Goal: Information Seeking & Learning: Learn about a topic

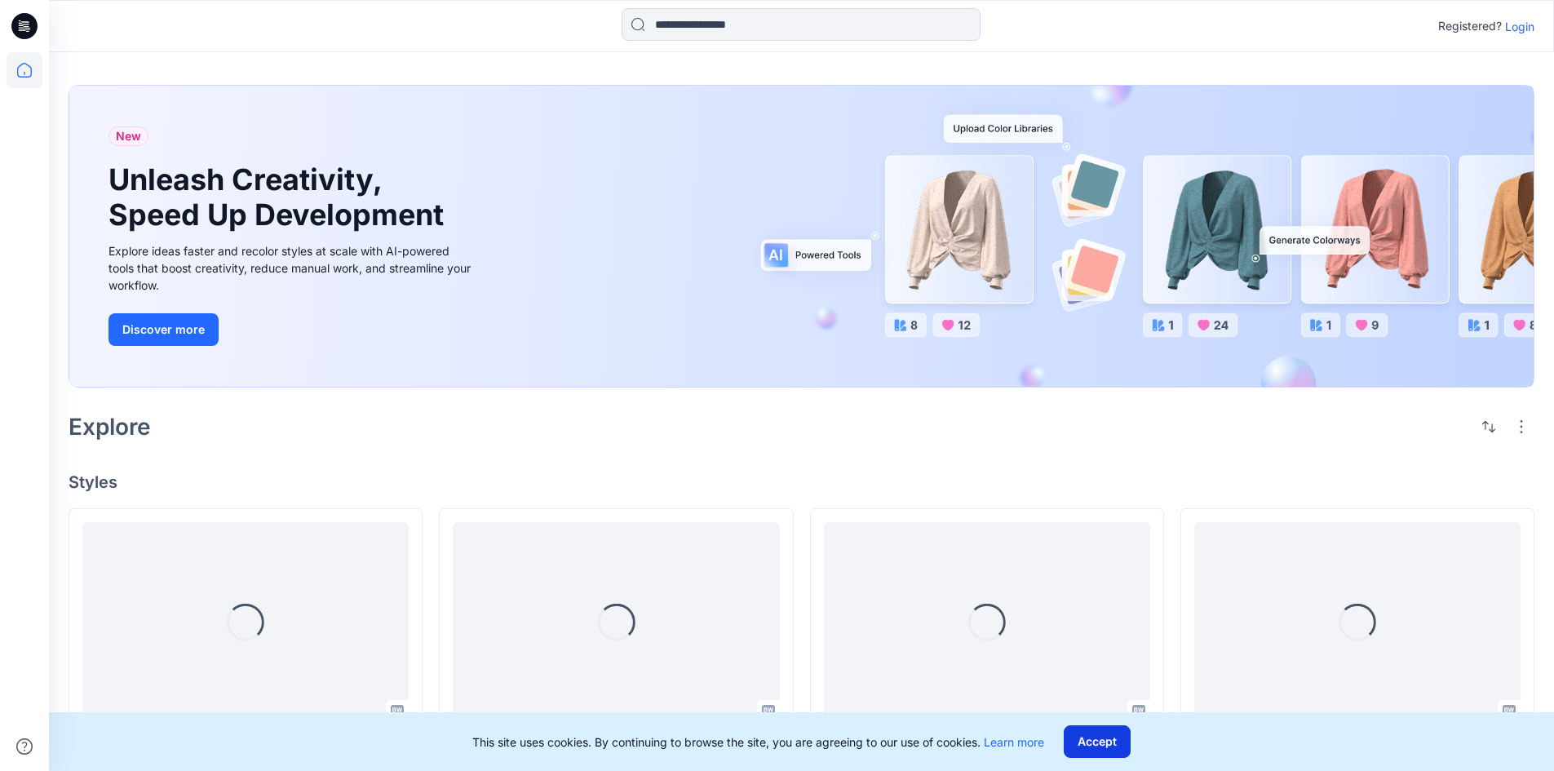
click at [1093, 748] on button "Accept" at bounding box center [1096, 741] width 67 height 33
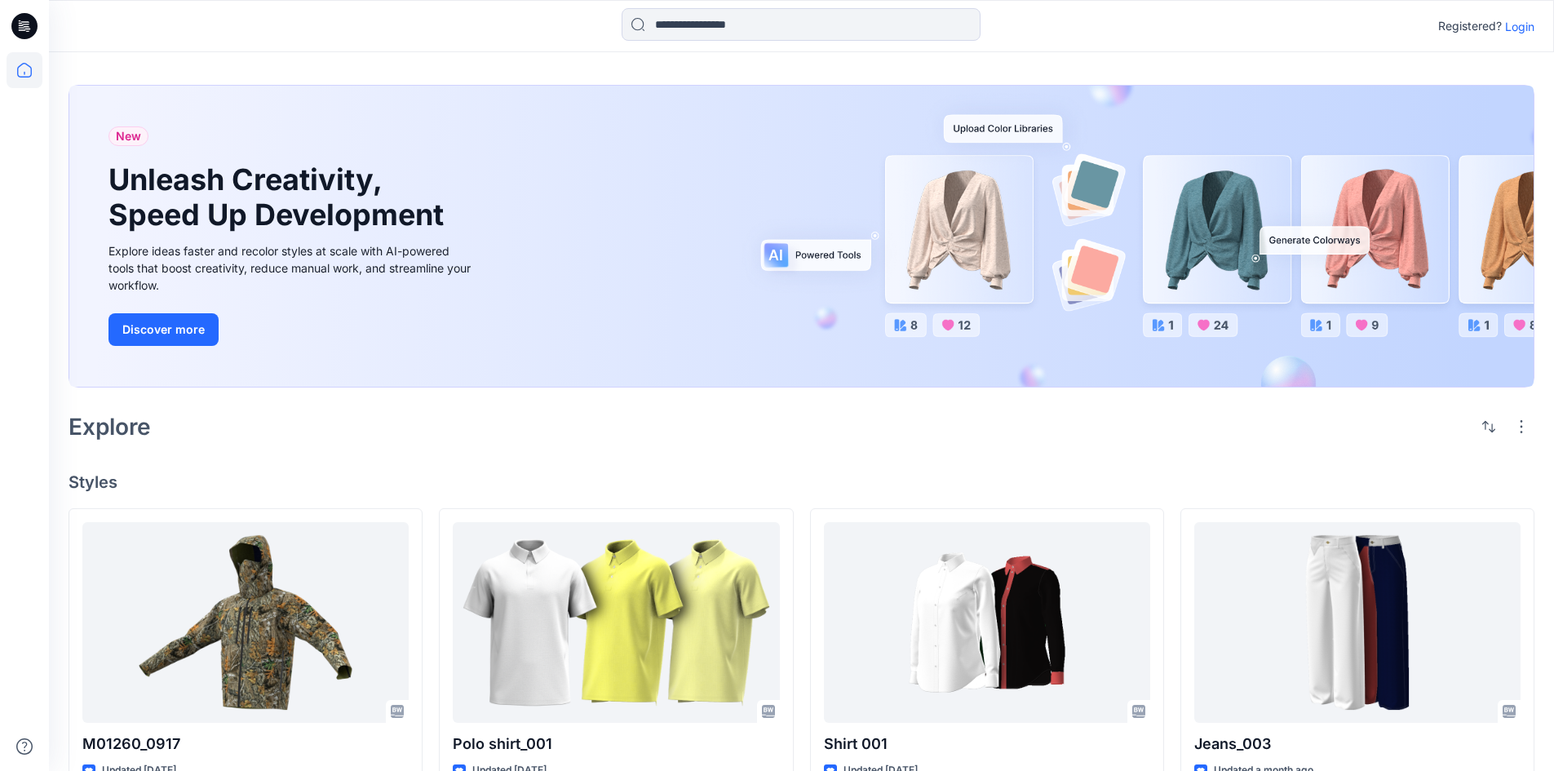
click at [372, 228] on h1 "Unleash Creativity, Speed Up Development" at bounding box center [279, 197] width 343 height 70
click at [190, 330] on button "Discover more" at bounding box center [163, 329] width 110 height 33
click at [1532, 25] on p "Login" at bounding box center [1519, 26] width 29 height 17
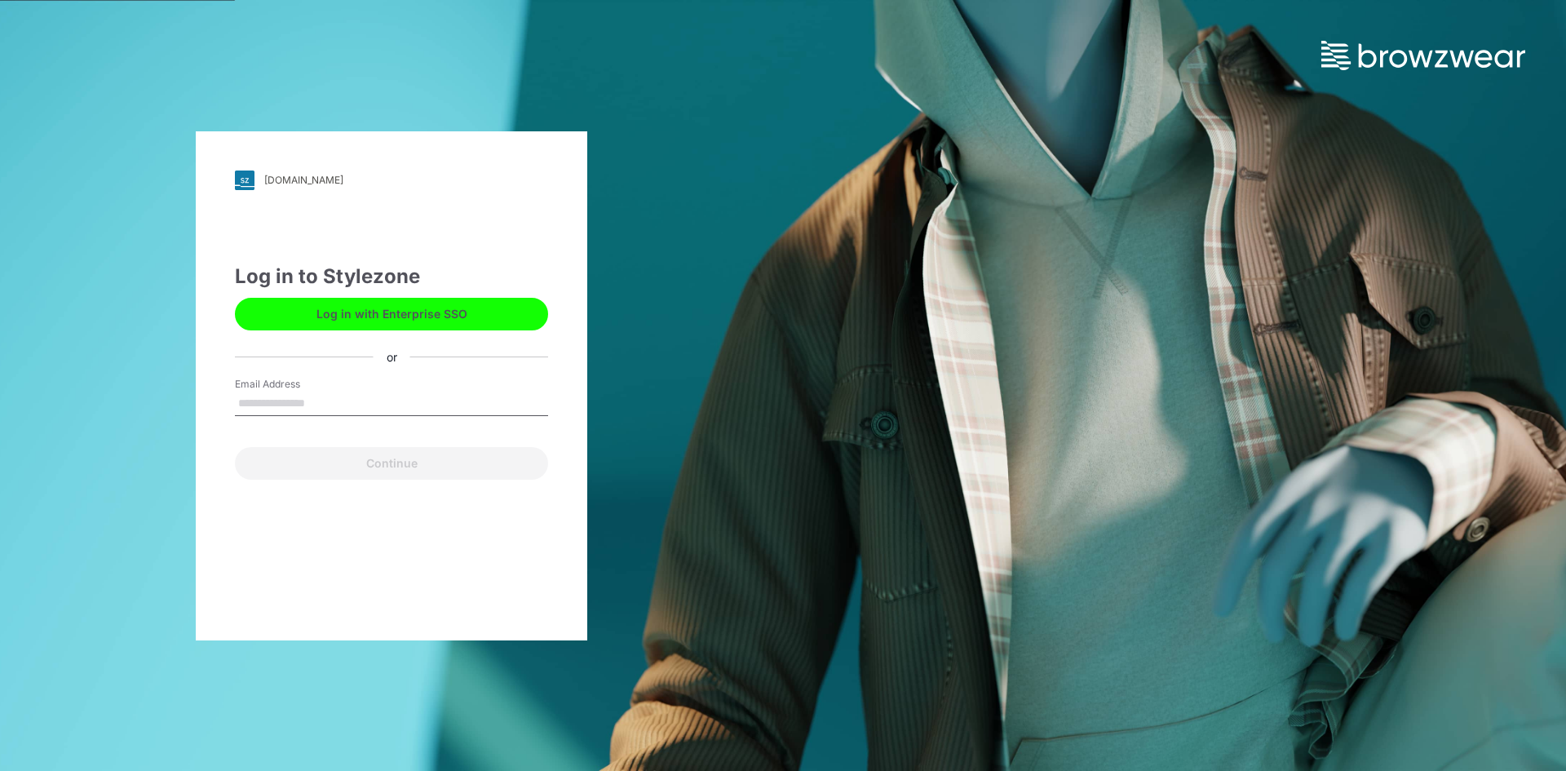
click at [295, 406] on input "Email Address" at bounding box center [391, 403] width 313 height 24
click at [296, 403] on input "Email Address" at bounding box center [391, 403] width 313 height 24
click at [497, 400] on input "Email Address" at bounding box center [391, 403] width 313 height 24
click at [427, 400] on input "Email Address" at bounding box center [391, 403] width 313 height 24
click at [333, 405] on input "**********" at bounding box center [391, 403] width 313 height 24
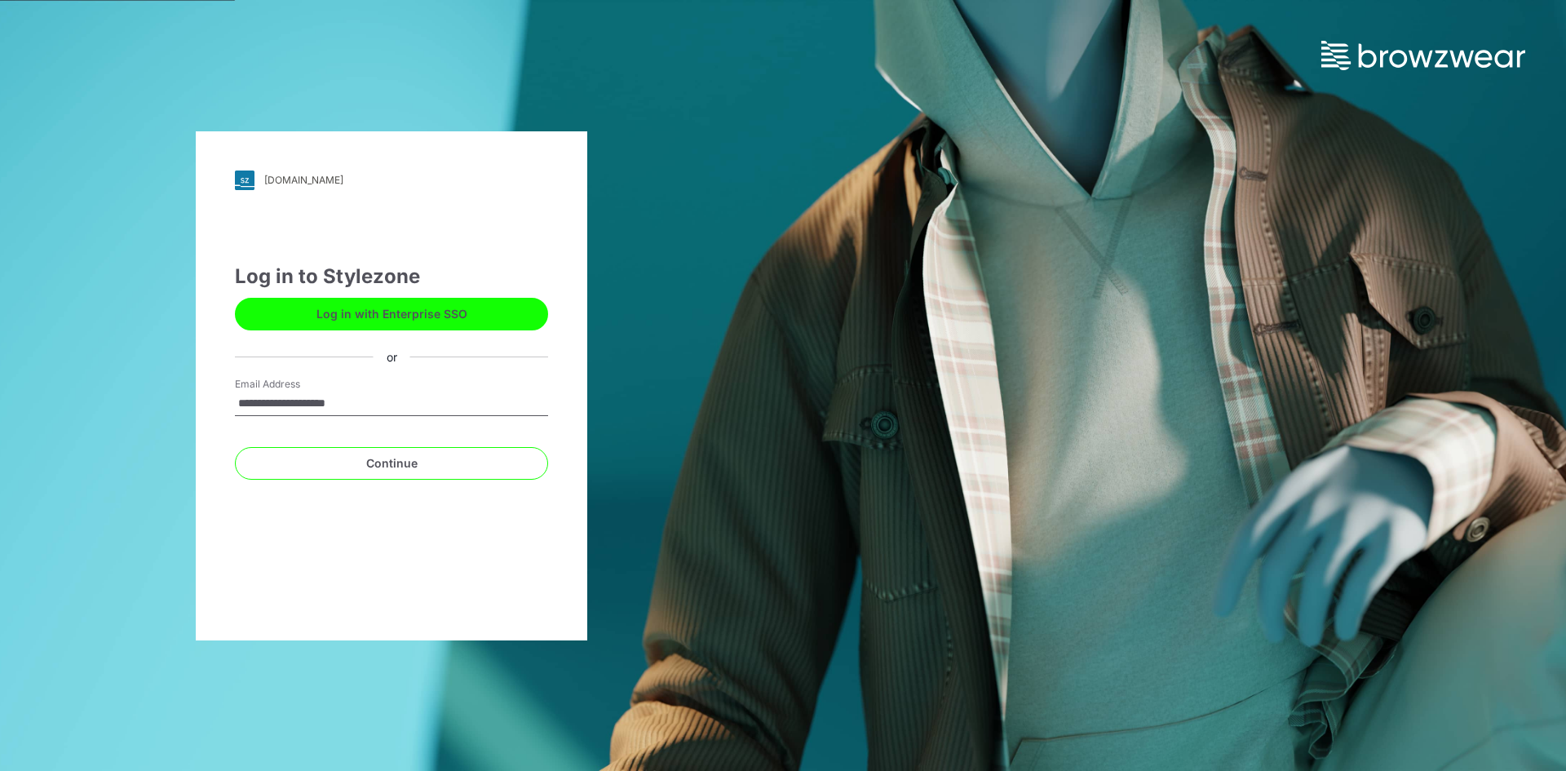
click at [301, 405] on input "**********" at bounding box center [391, 403] width 313 height 24
click at [304, 404] on input "**********" at bounding box center [391, 403] width 313 height 24
type input "**********"
click at [235, 447] on button "Continue" at bounding box center [391, 463] width 313 height 33
click at [421, 464] on button "Continue" at bounding box center [391, 463] width 313 height 33
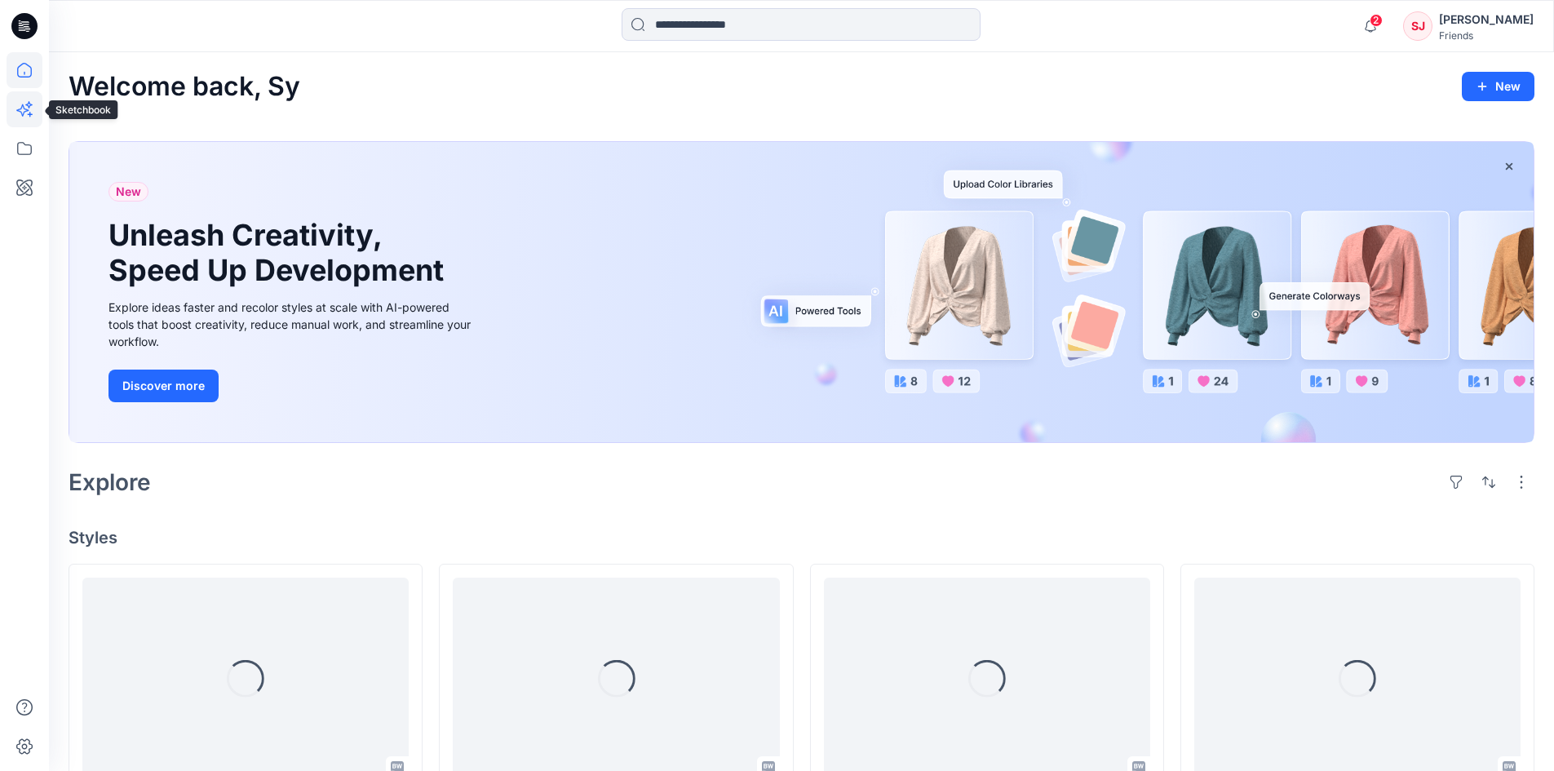
click at [16, 104] on icon at bounding box center [25, 109] width 36 height 36
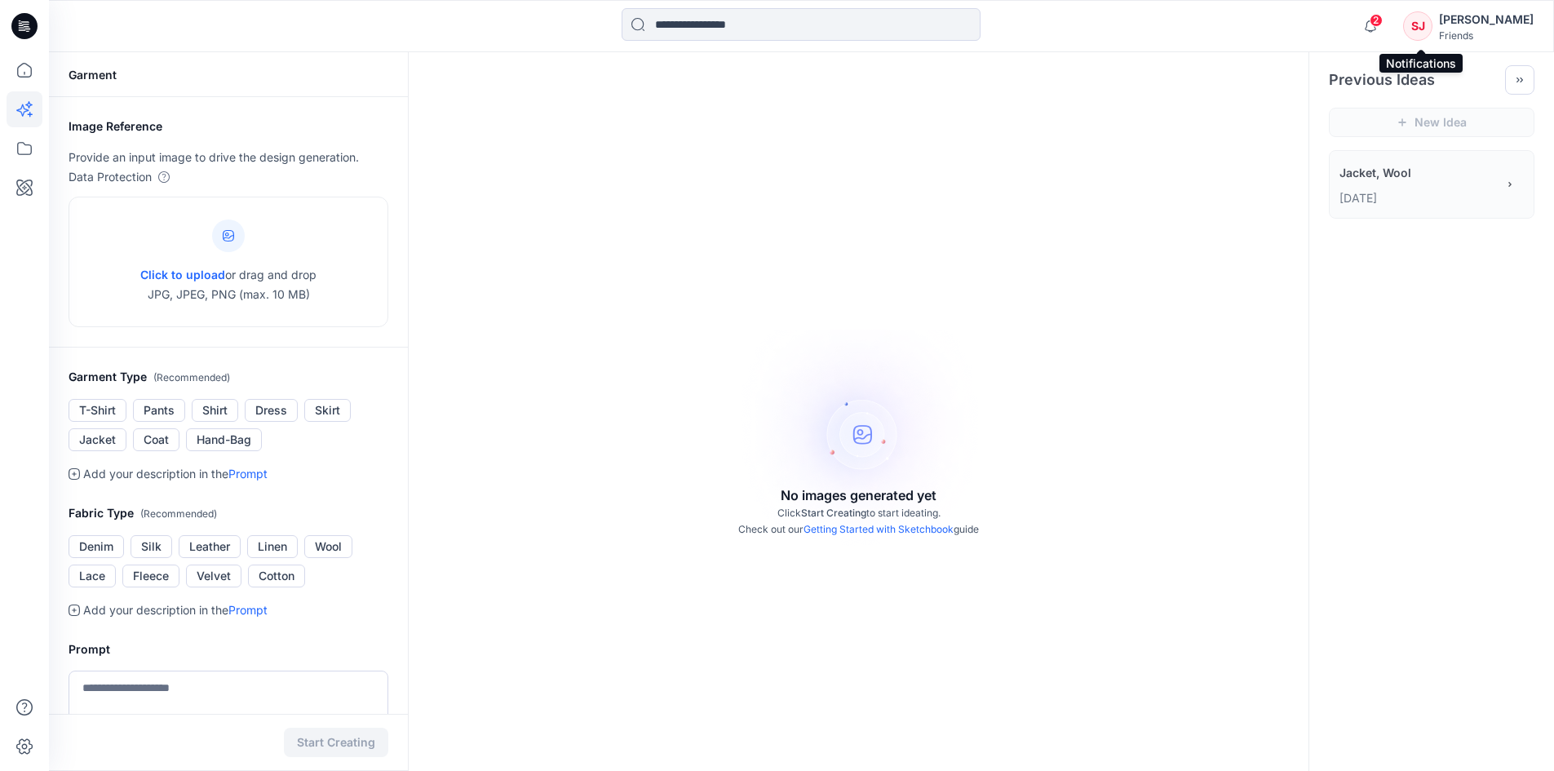
click at [1382, 21] on span "2" at bounding box center [1375, 20] width 13 height 13
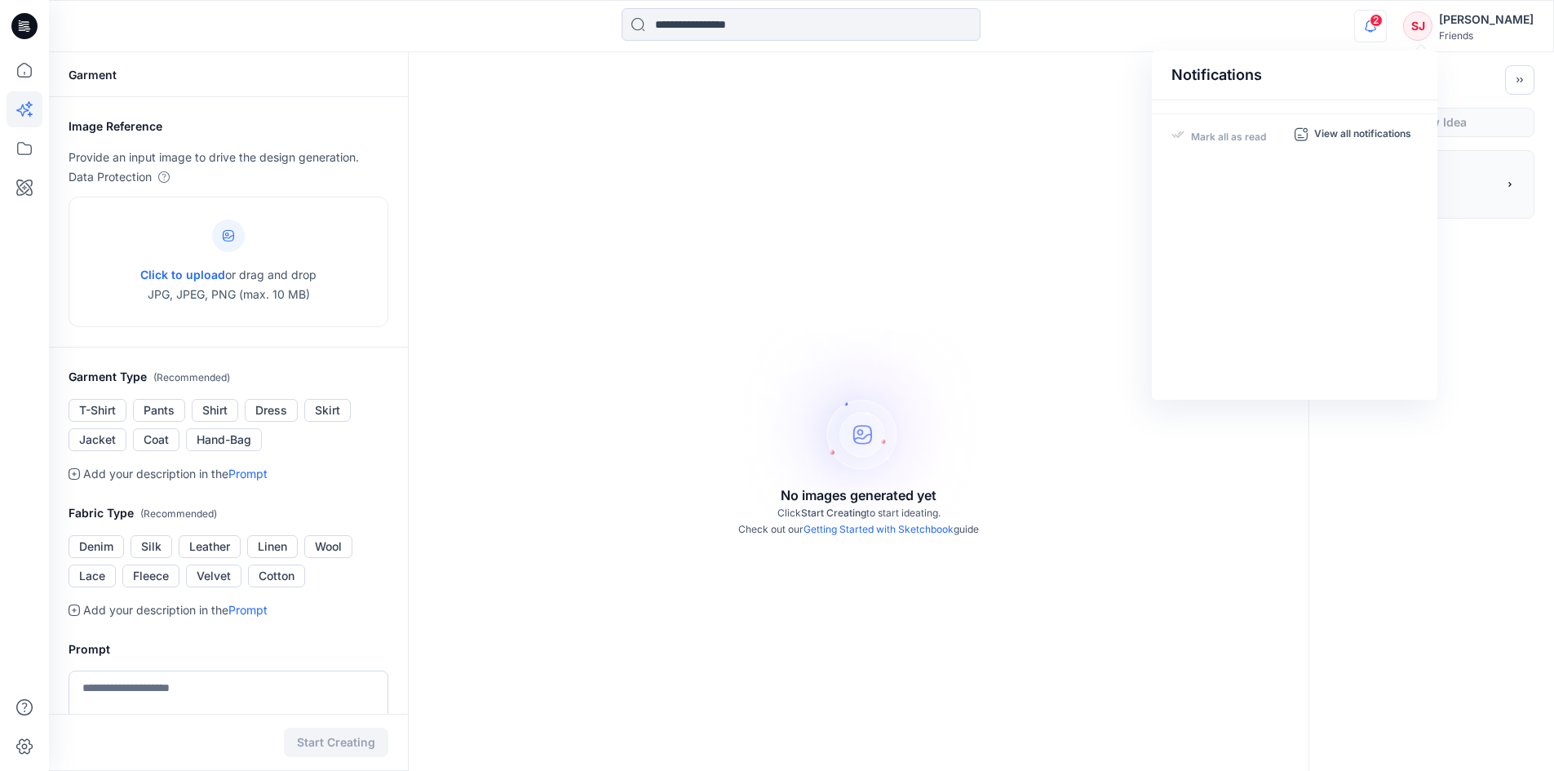
click at [1382, 21] on span "2" at bounding box center [1375, 20] width 13 height 13
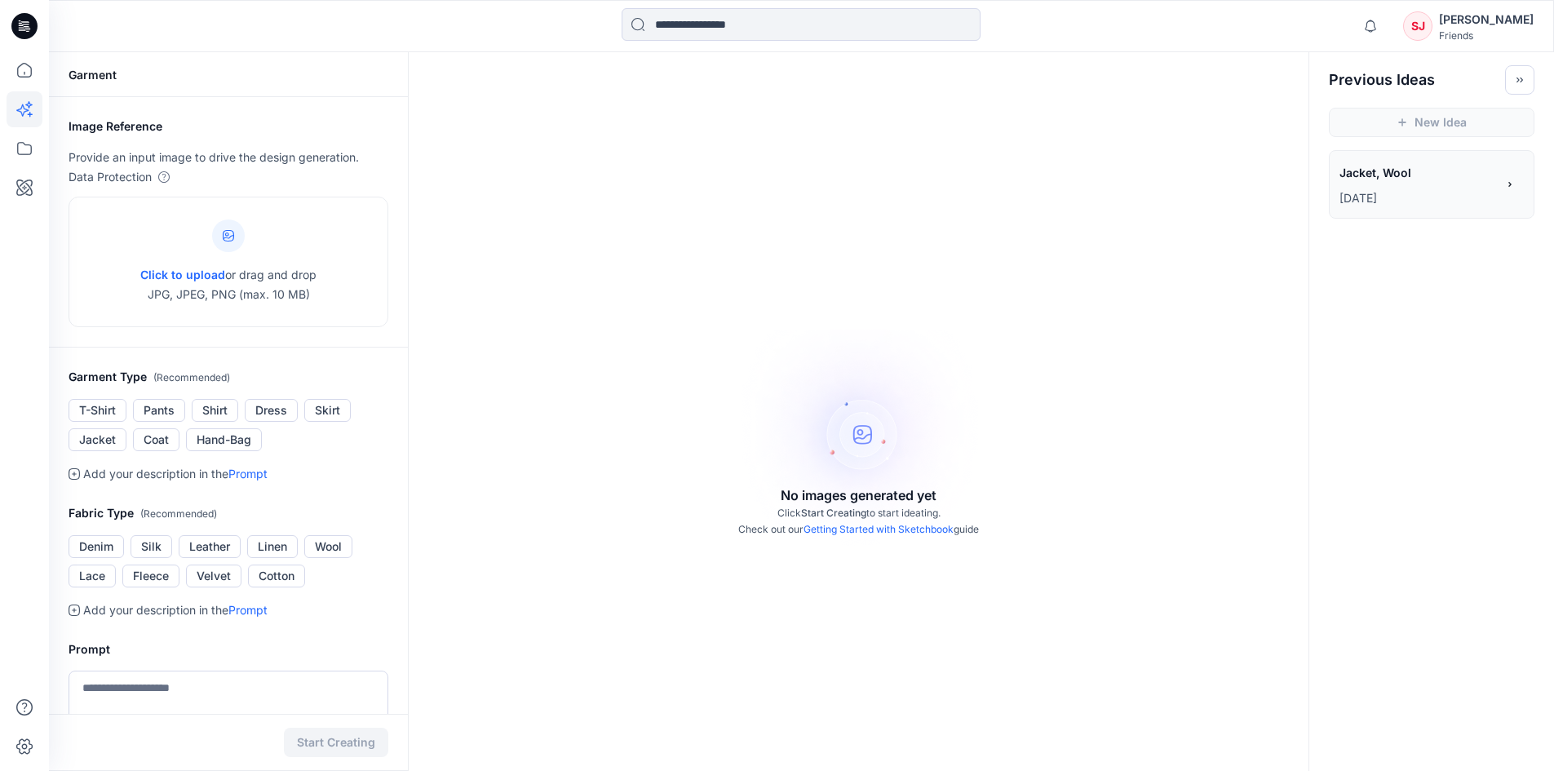
click at [1372, 21] on icon "button" at bounding box center [1369, 21] width 3 height 2
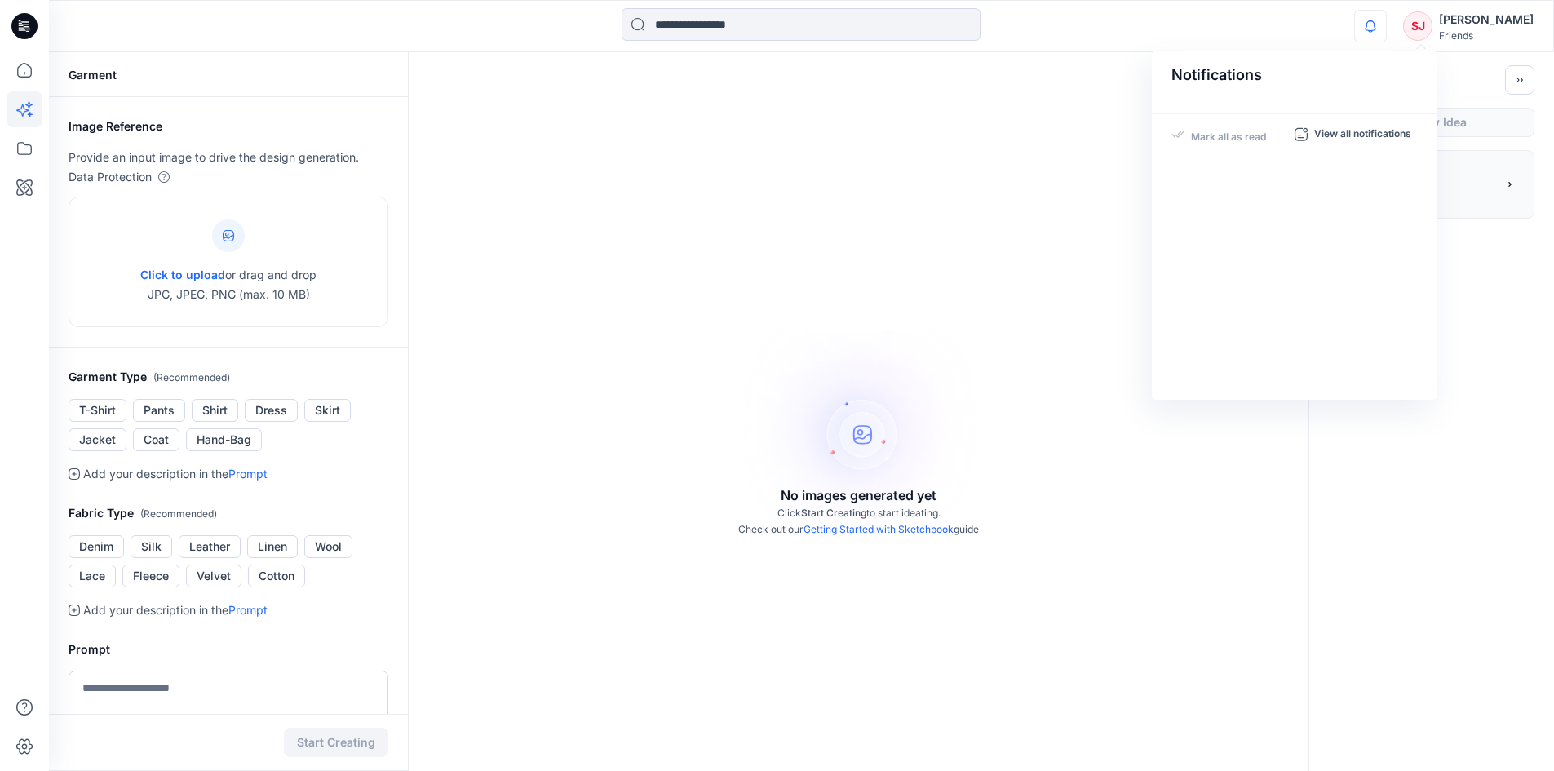
click at [1441, 285] on div "**********" at bounding box center [801, 547] width 1505 height 991
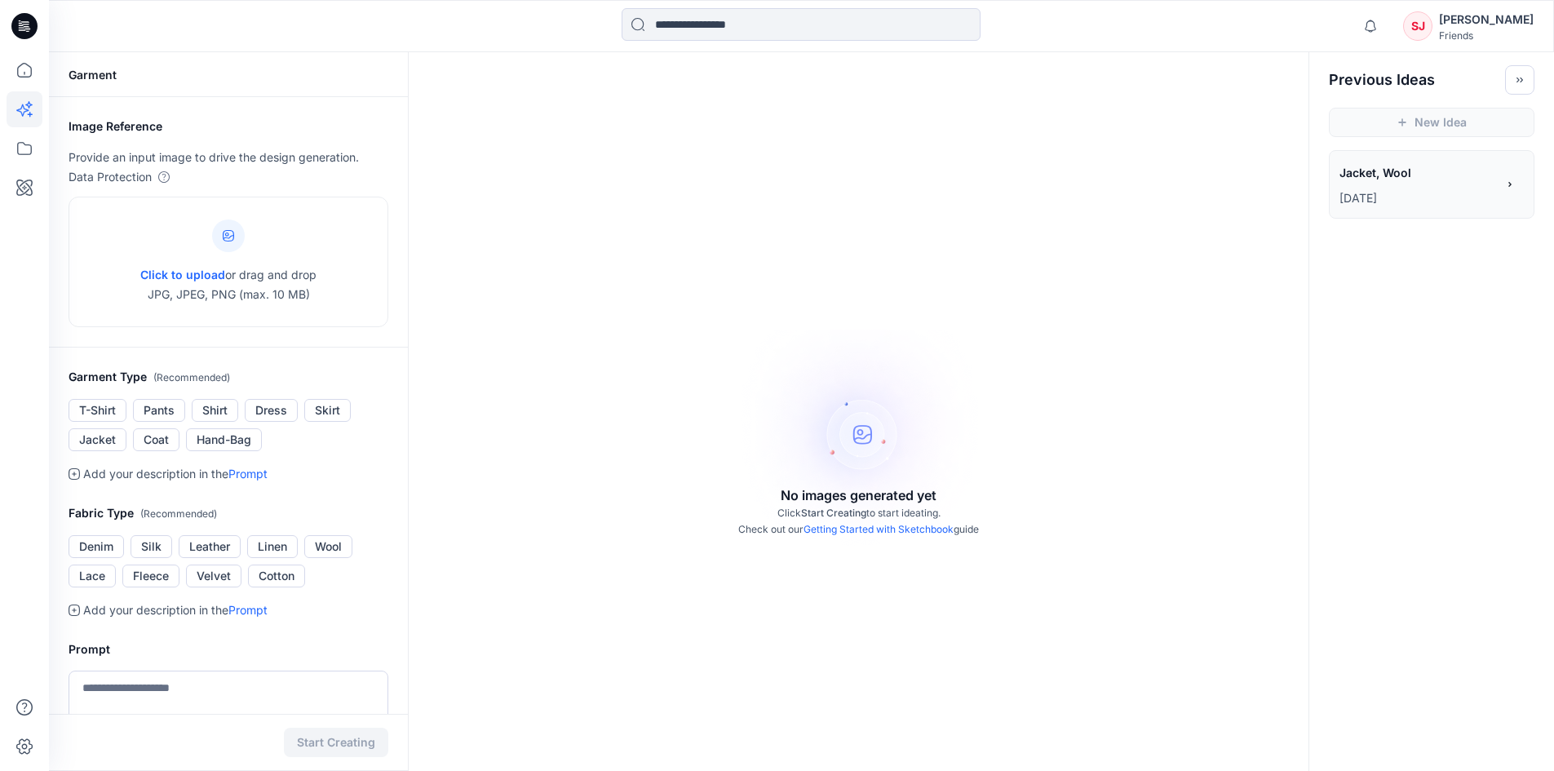
click at [1441, 203] on p "[DATE]" at bounding box center [1417, 198] width 157 height 20
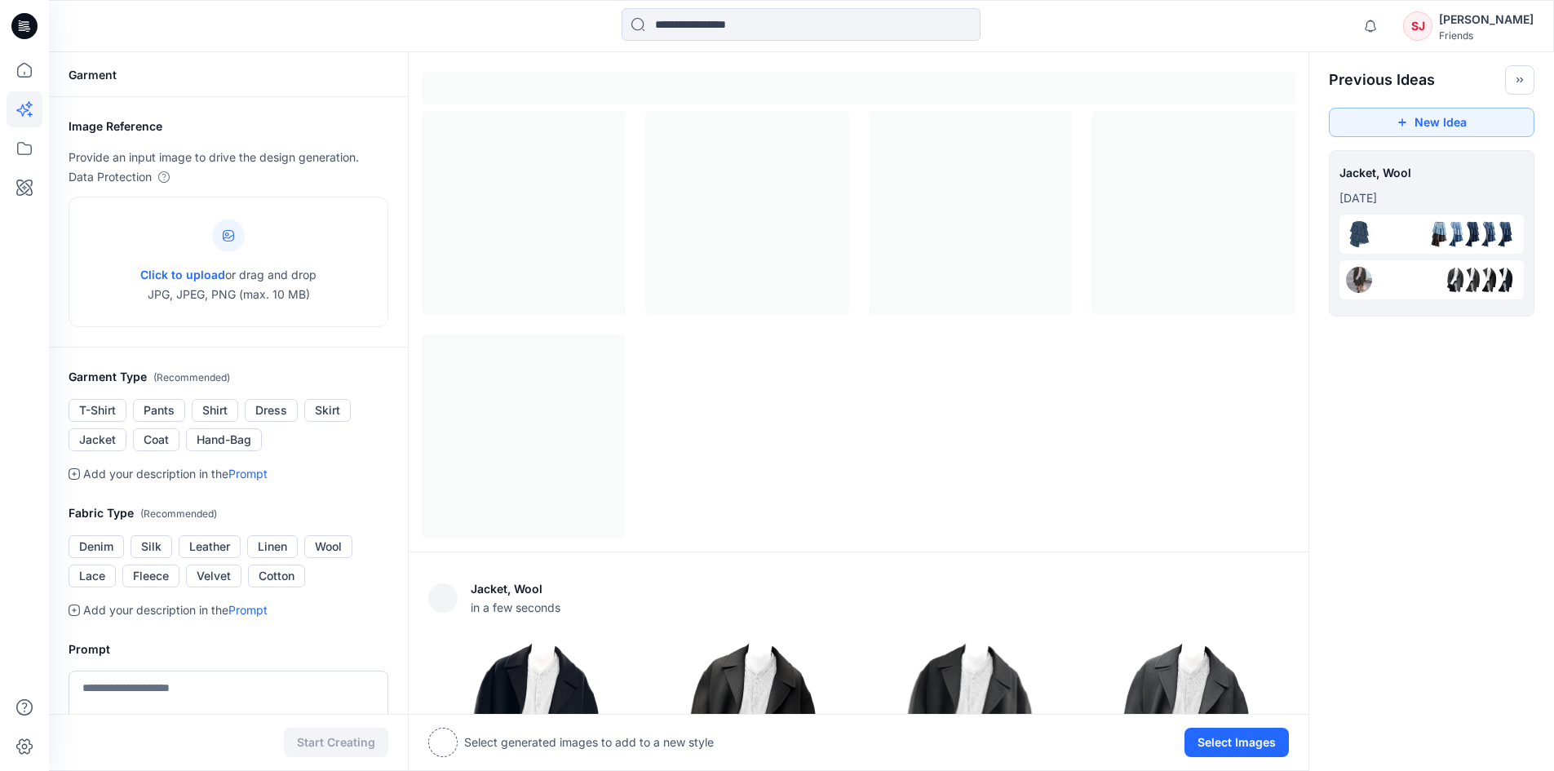
click at [347, 145] on div "Image Reference Provide an input image to drive the design generation. Data Pro…" at bounding box center [229, 152] width 320 height 70
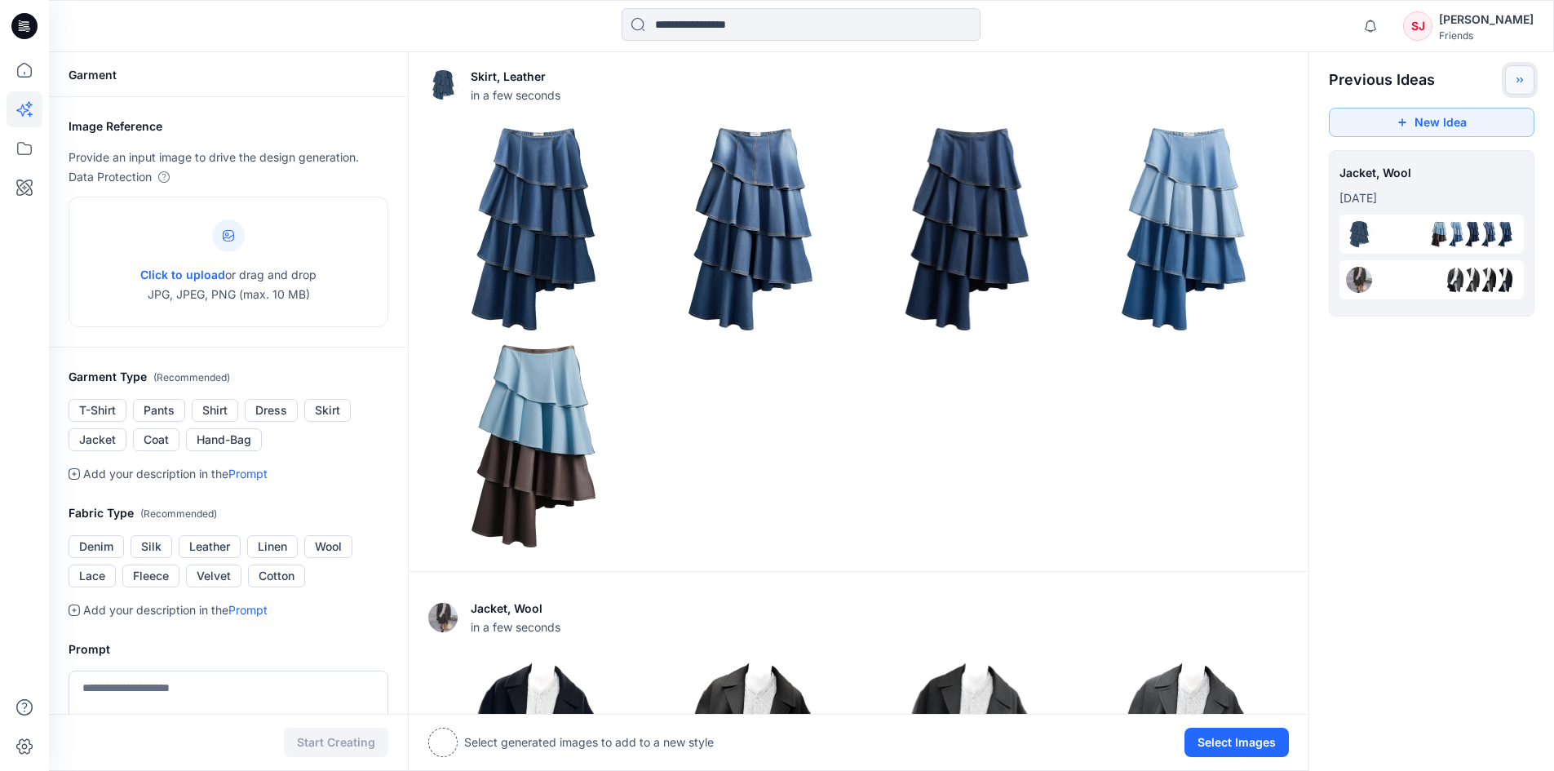
click at [1519, 76] on icon "Toggle idea bar" at bounding box center [1519, 79] width 11 height 11
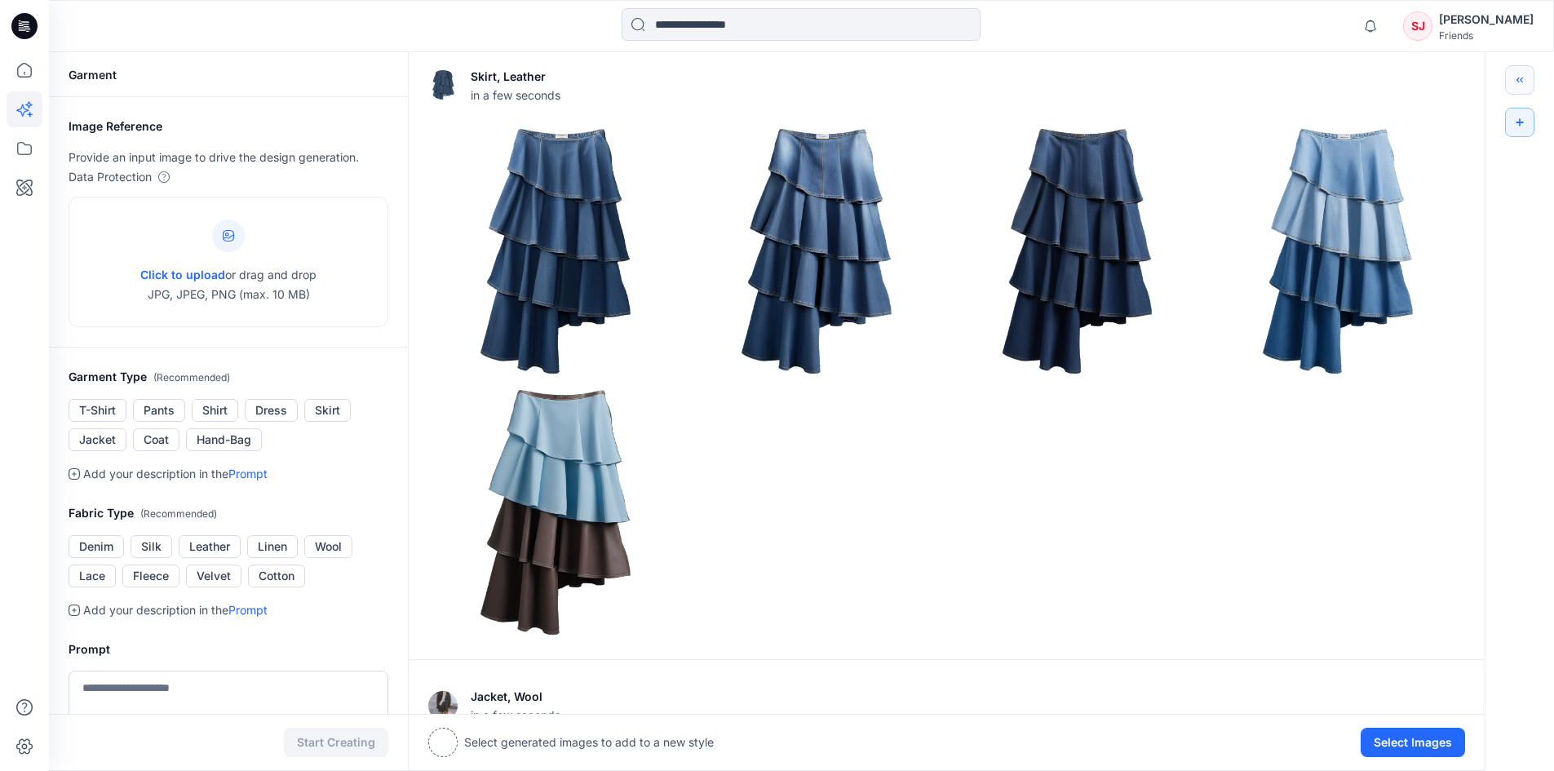
click at [99, 81] on div "Garment" at bounding box center [228, 74] width 359 height 45
click at [33, 80] on icon at bounding box center [25, 70] width 36 height 36
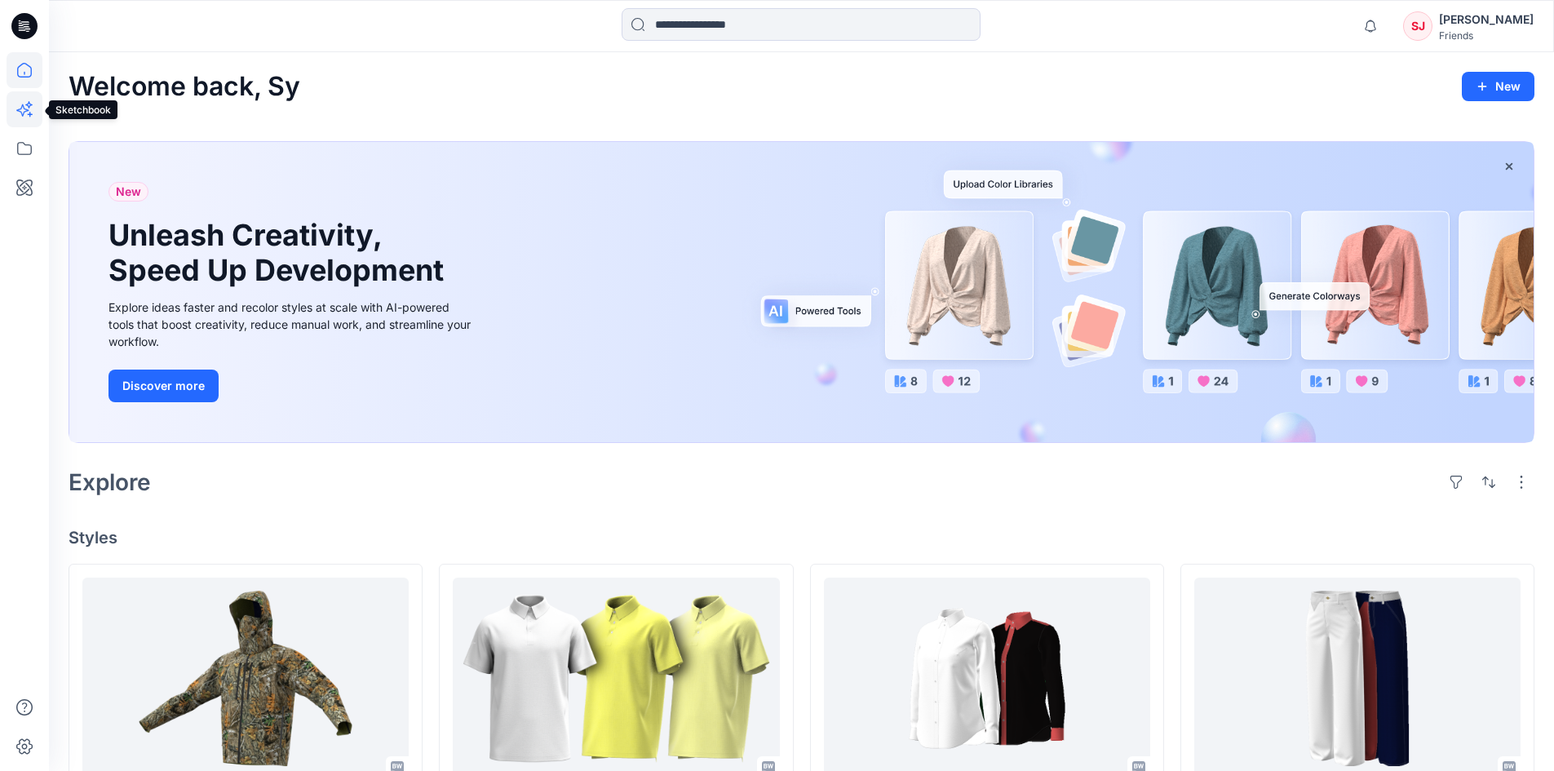
click at [31, 109] on icon at bounding box center [25, 109] width 36 height 36
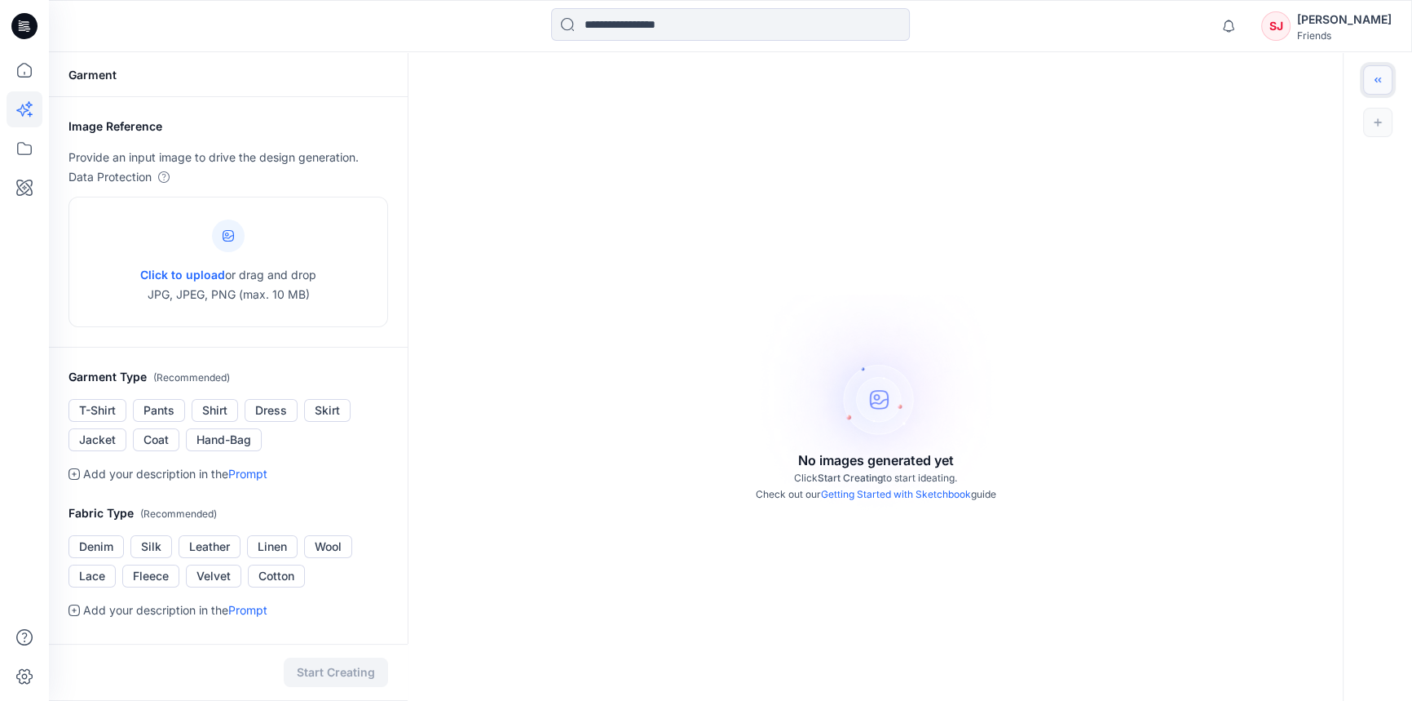
click at [1377, 78] on icon "Toggle idea bar" at bounding box center [1378, 79] width 11 height 11
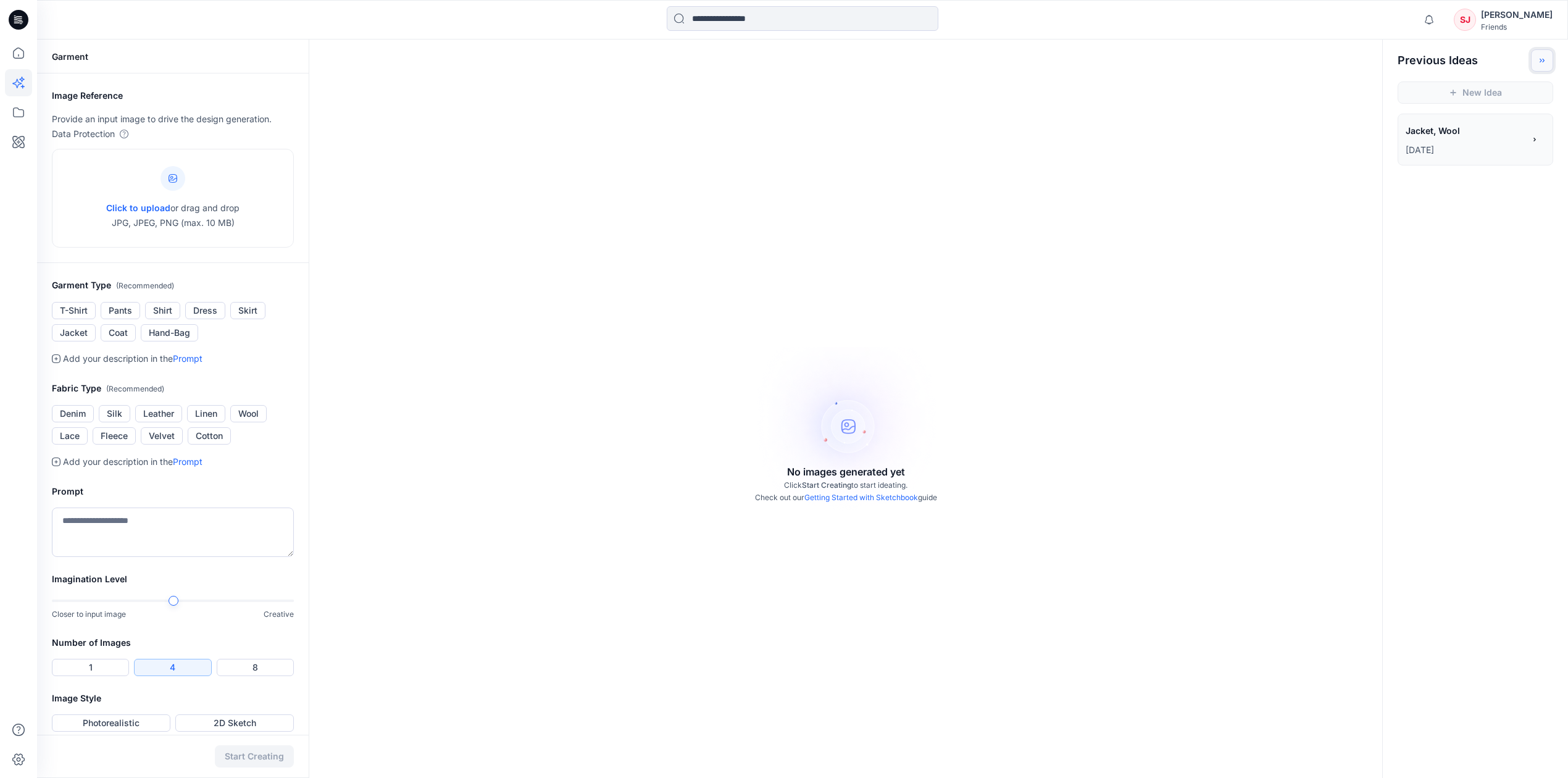
click at [1185, 65] on button "Toggle idea bar" at bounding box center [1542, 60] width 22 height 22
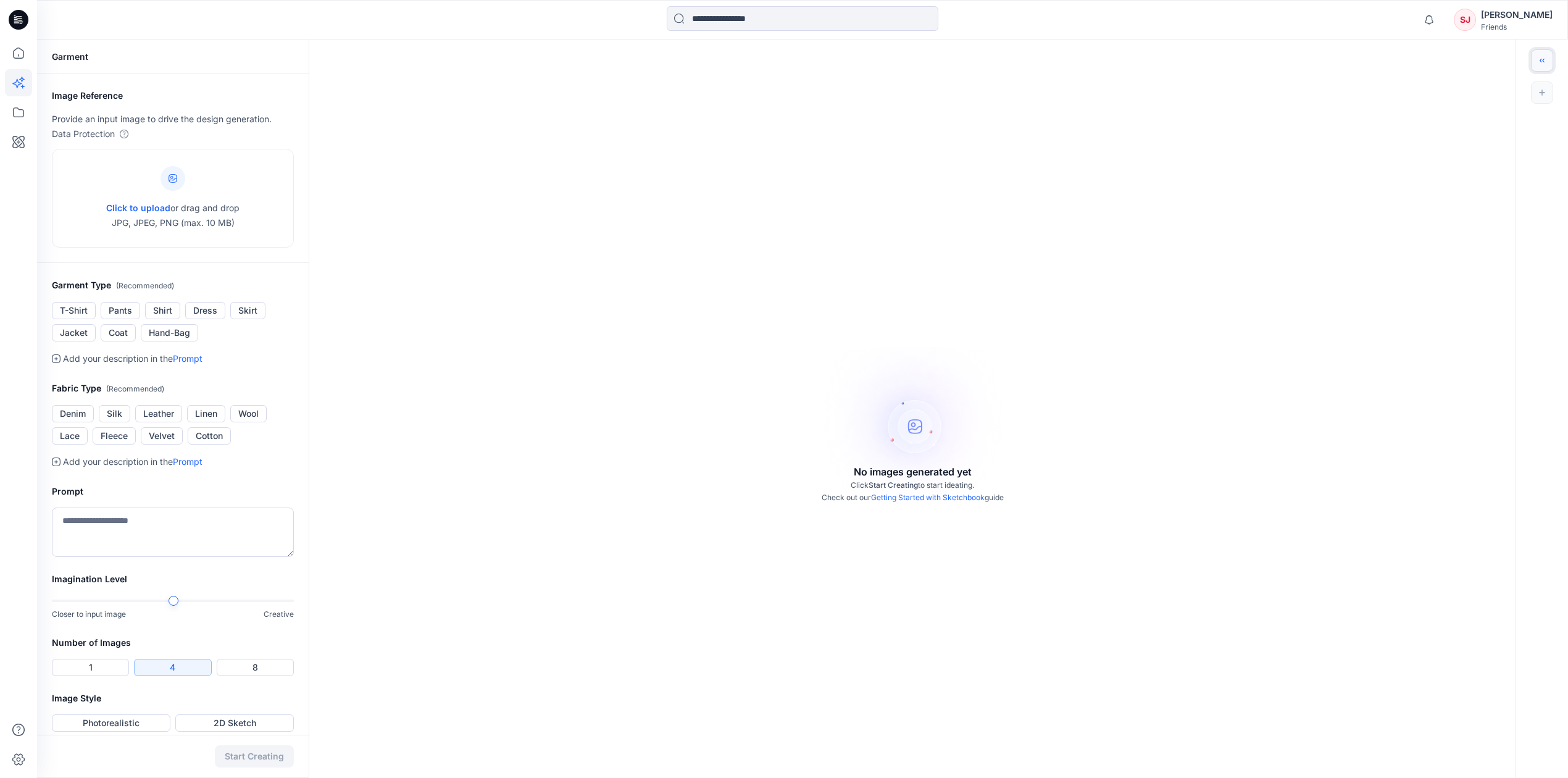
click at [1185, 65] on button "Toggle idea bar" at bounding box center [1542, 60] width 22 height 22
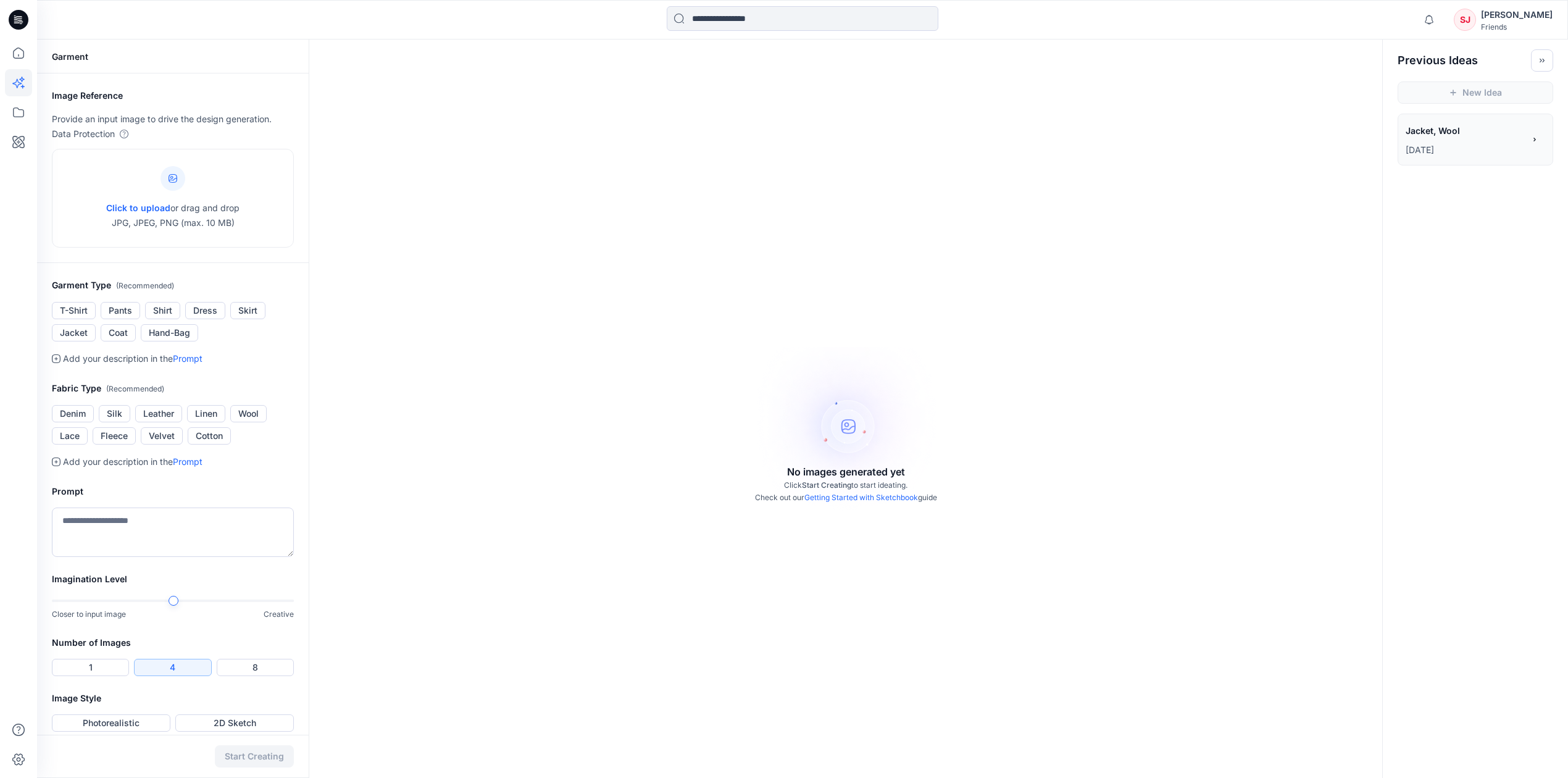
click at [1185, 137] on span "Jacket, Wool" at bounding box center [1464, 131] width 117 height 18
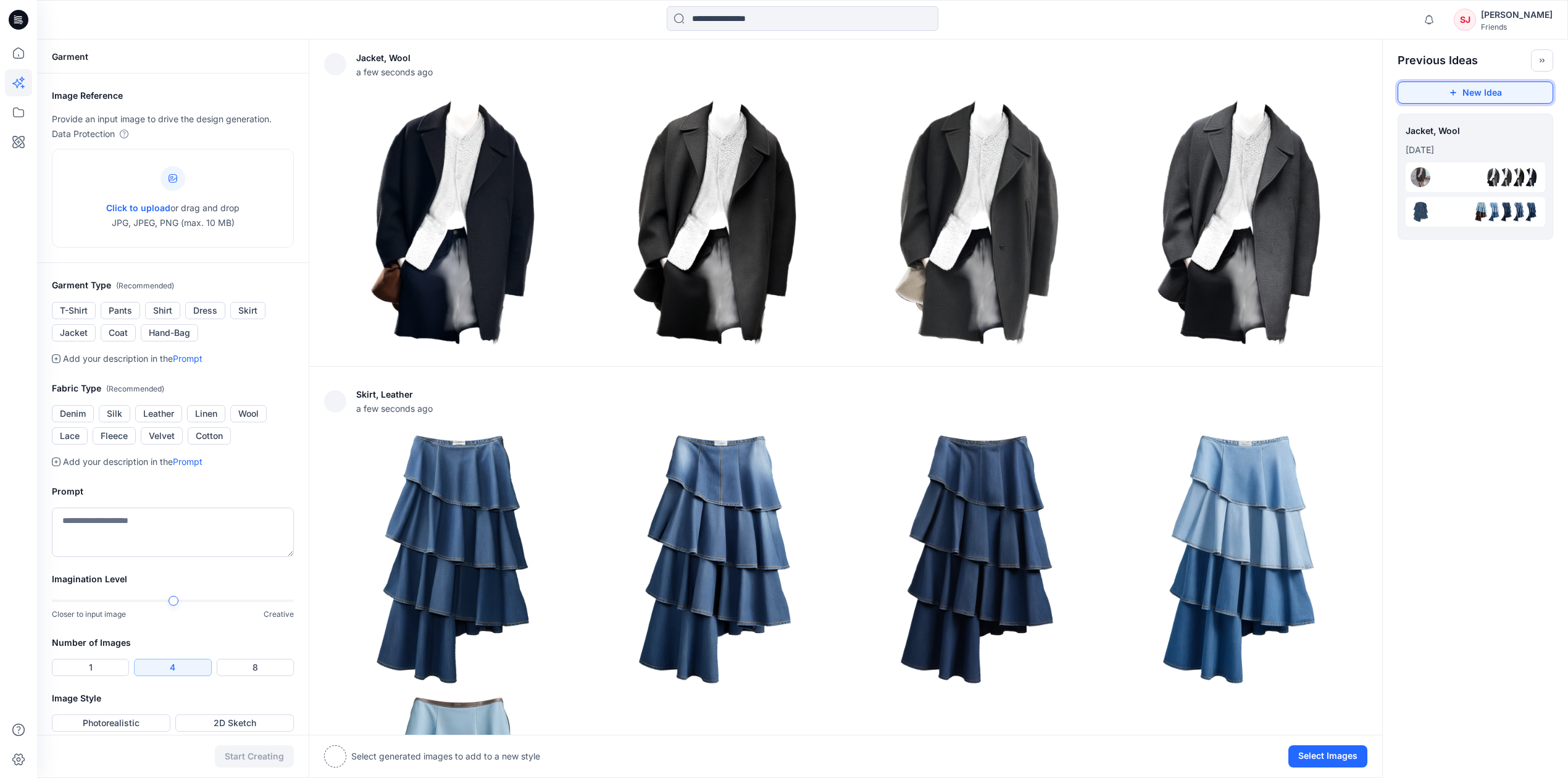
click at [1185, 84] on button "New Idea" at bounding box center [1476, 92] width 156 height 22
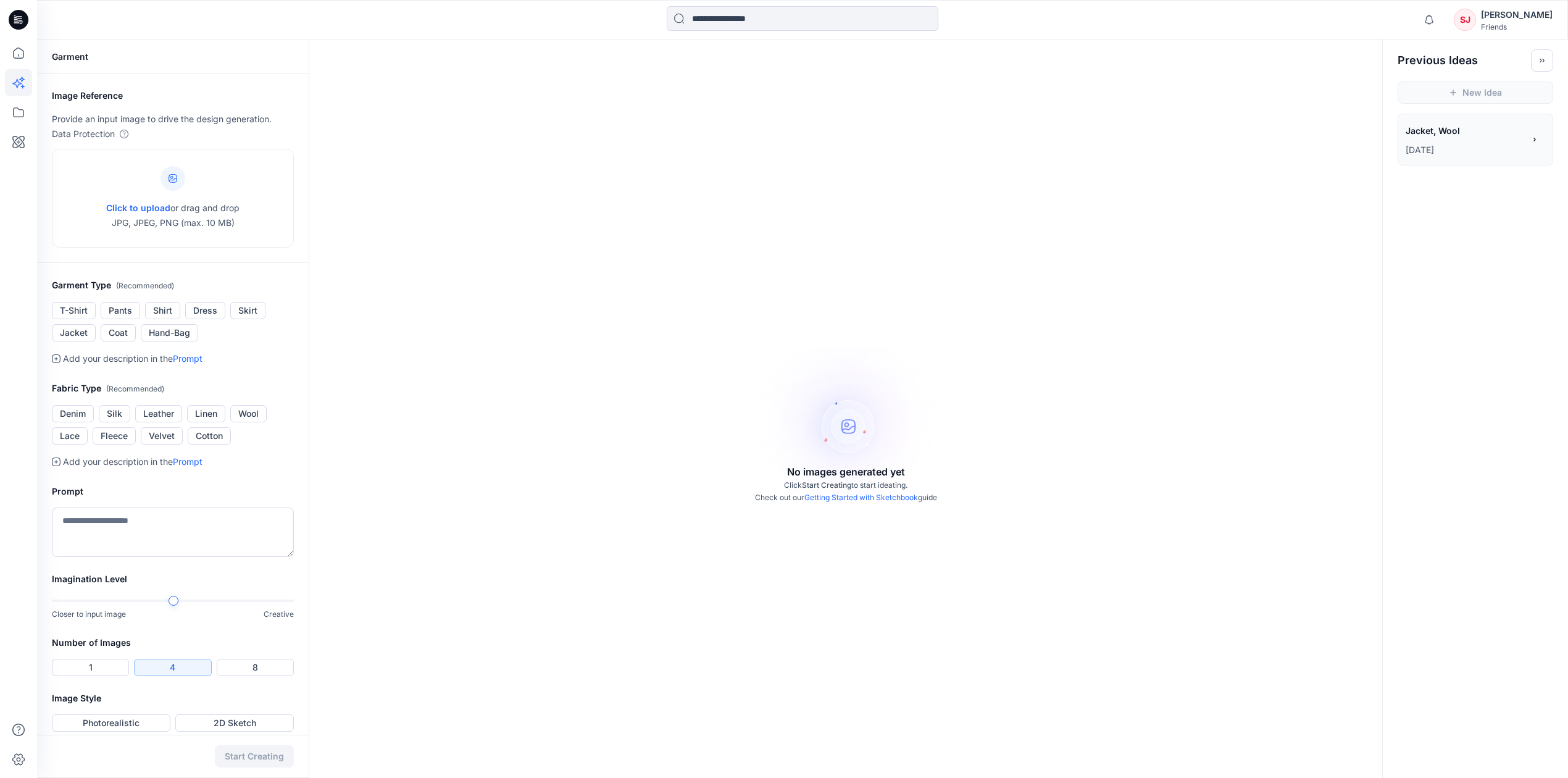
click at [867, 425] on div "No images generated yet Click Start Creating to start ideating. Check out our G…" at bounding box center [846, 428] width 1073 height 778
click at [875, 496] on link "Getting Started with Sketchbook" at bounding box center [862, 497] width 114 height 9
click at [1185, 139] on div "**********" at bounding box center [1465, 132] width 119 height 21
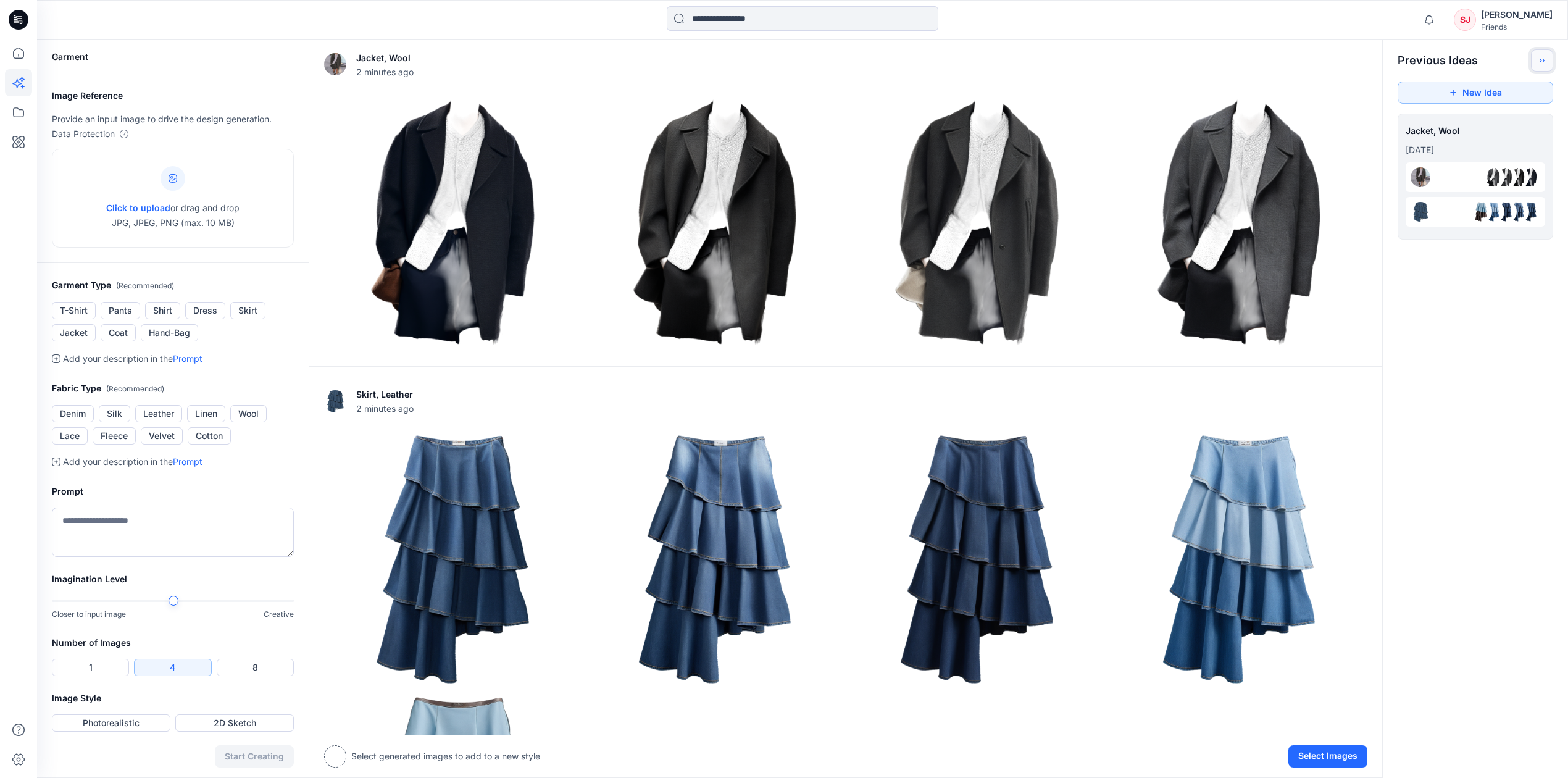
click at [1185, 57] on icon "Toggle idea bar" at bounding box center [1542, 60] width 8 height 8
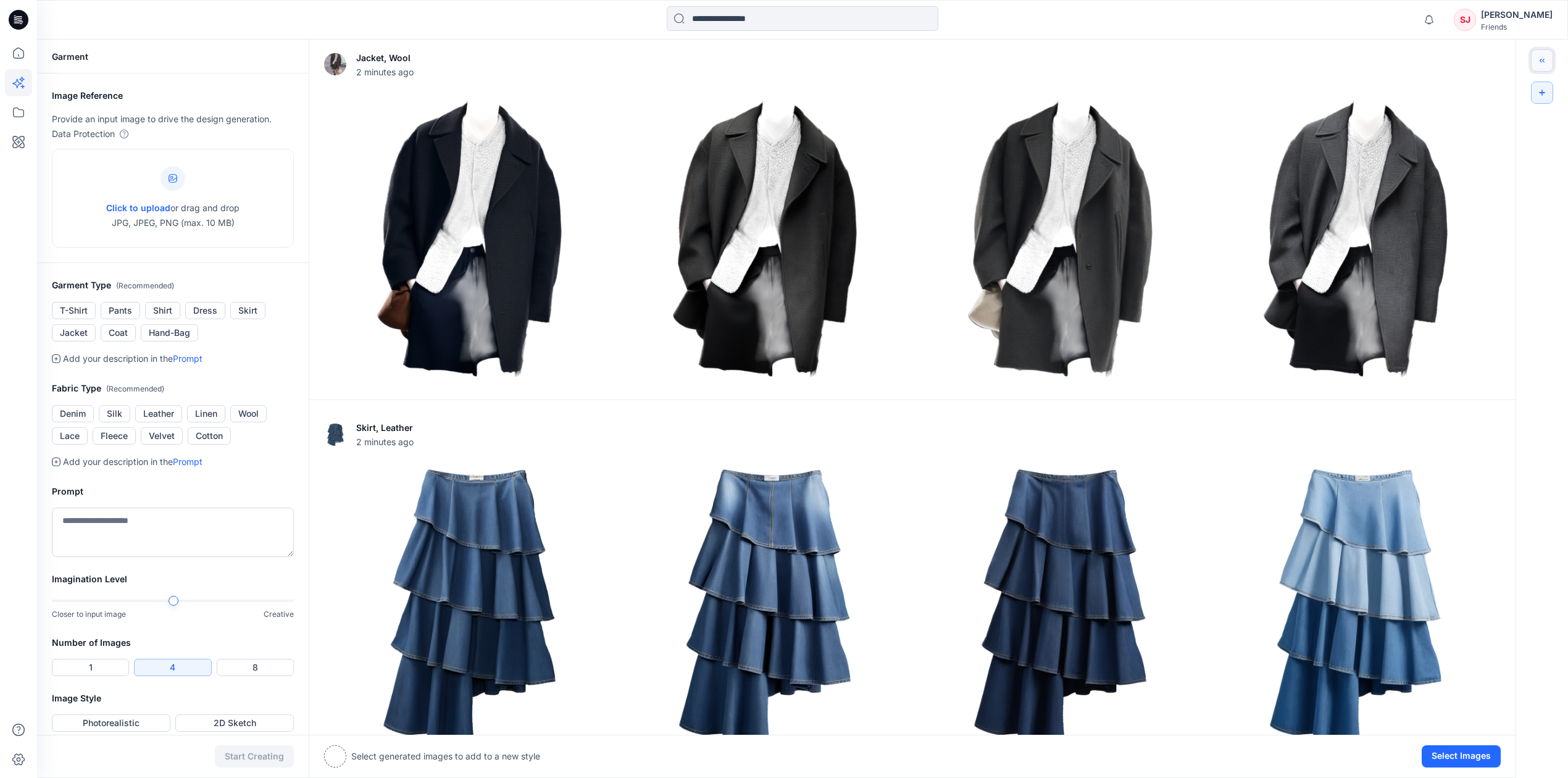
click at [1185, 63] on icon "Toggle idea bar" at bounding box center [1542, 60] width 8 height 8
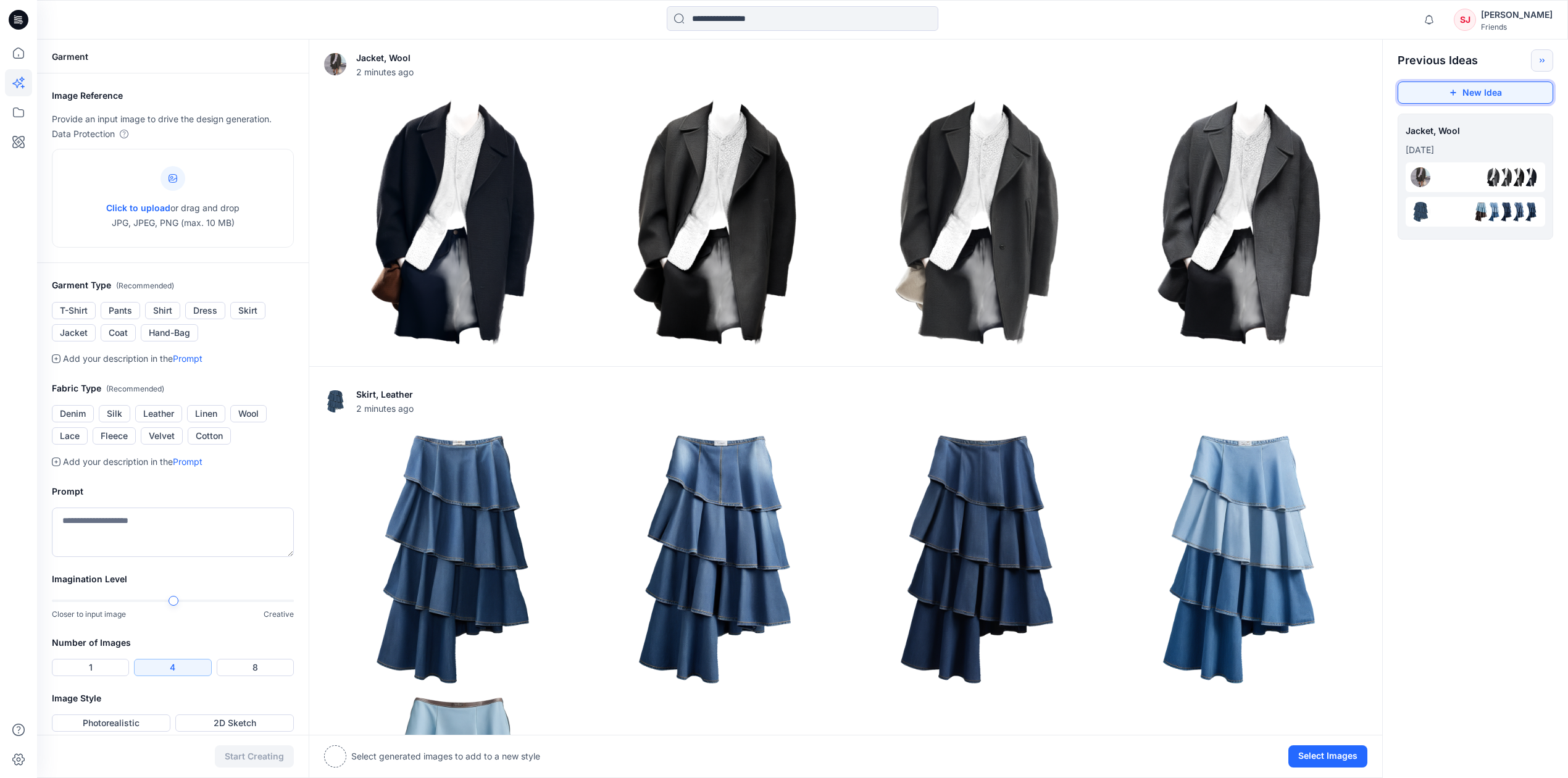
click at [1185, 88] on button "New Idea" at bounding box center [1476, 92] width 156 height 22
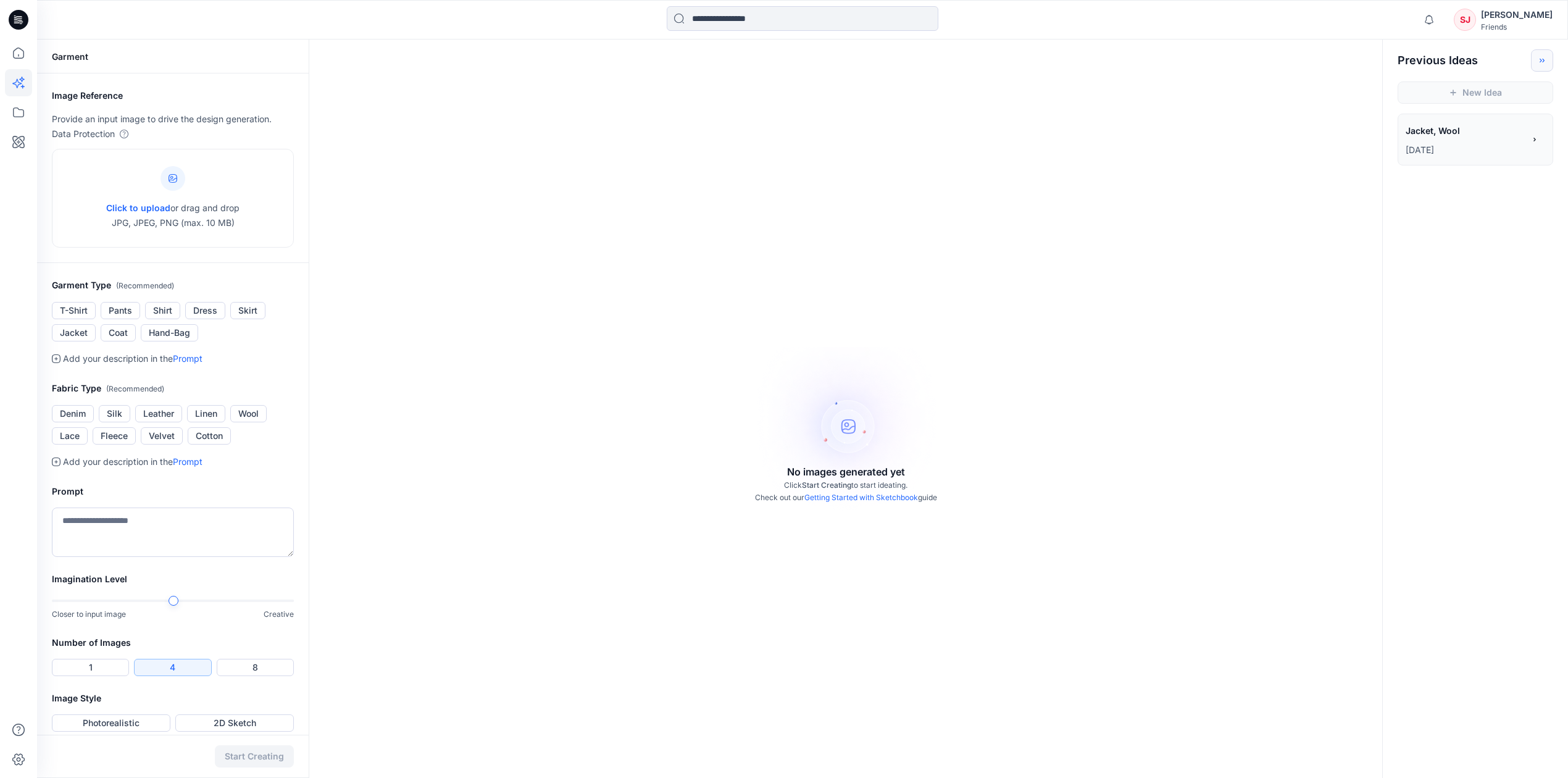
click at [860, 499] on link "Getting Started with Sketchbook" at bounding box center [862, 497] width 114 height 9
click at [1185, 63] on button "Toggle idea bar" at bounding box center [1542, 60] width 22 height 22
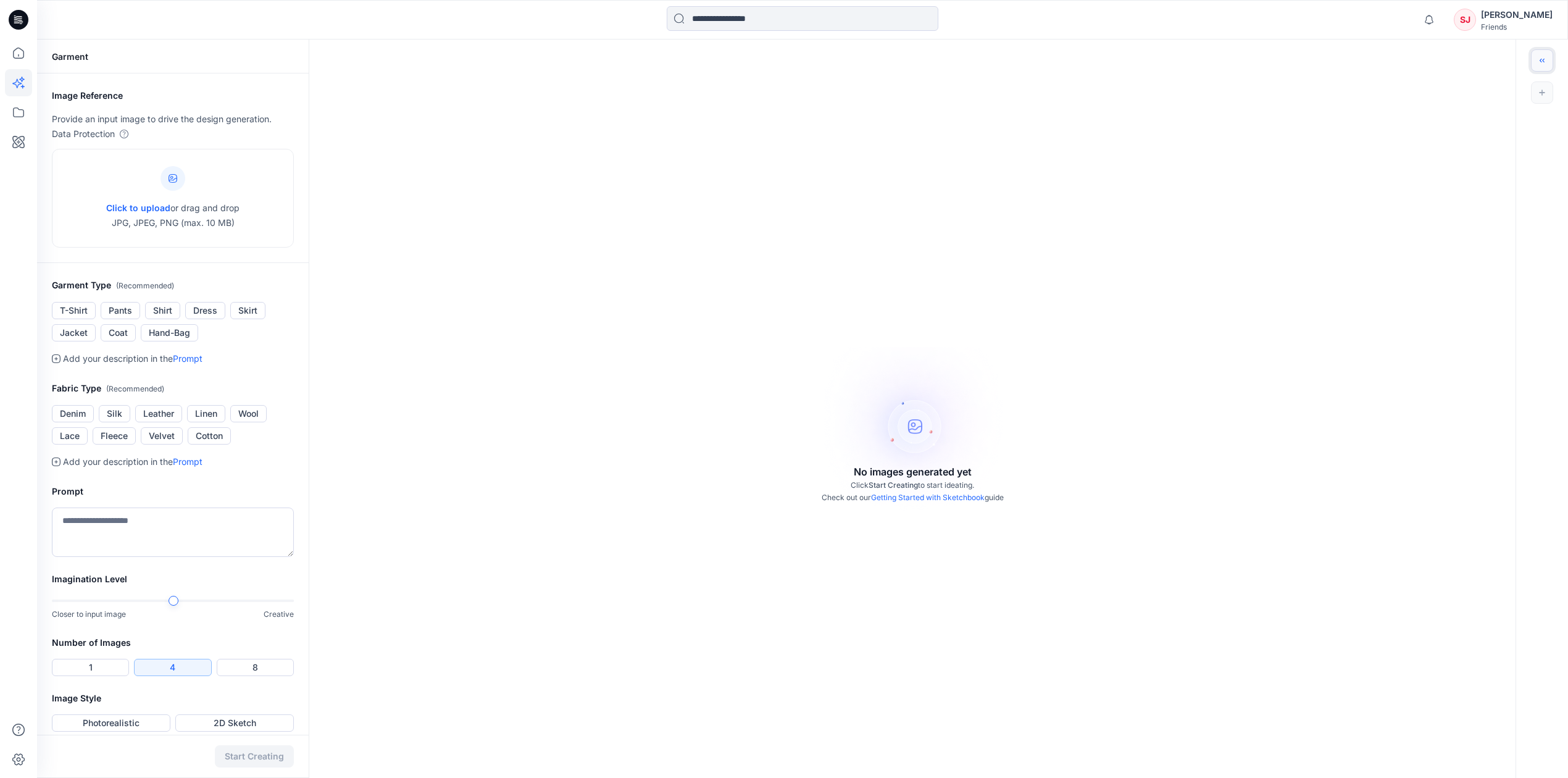
click at [1185, 63] on button "Toggle idea bar" at bounding box center [1542, 60] width 22 height 22
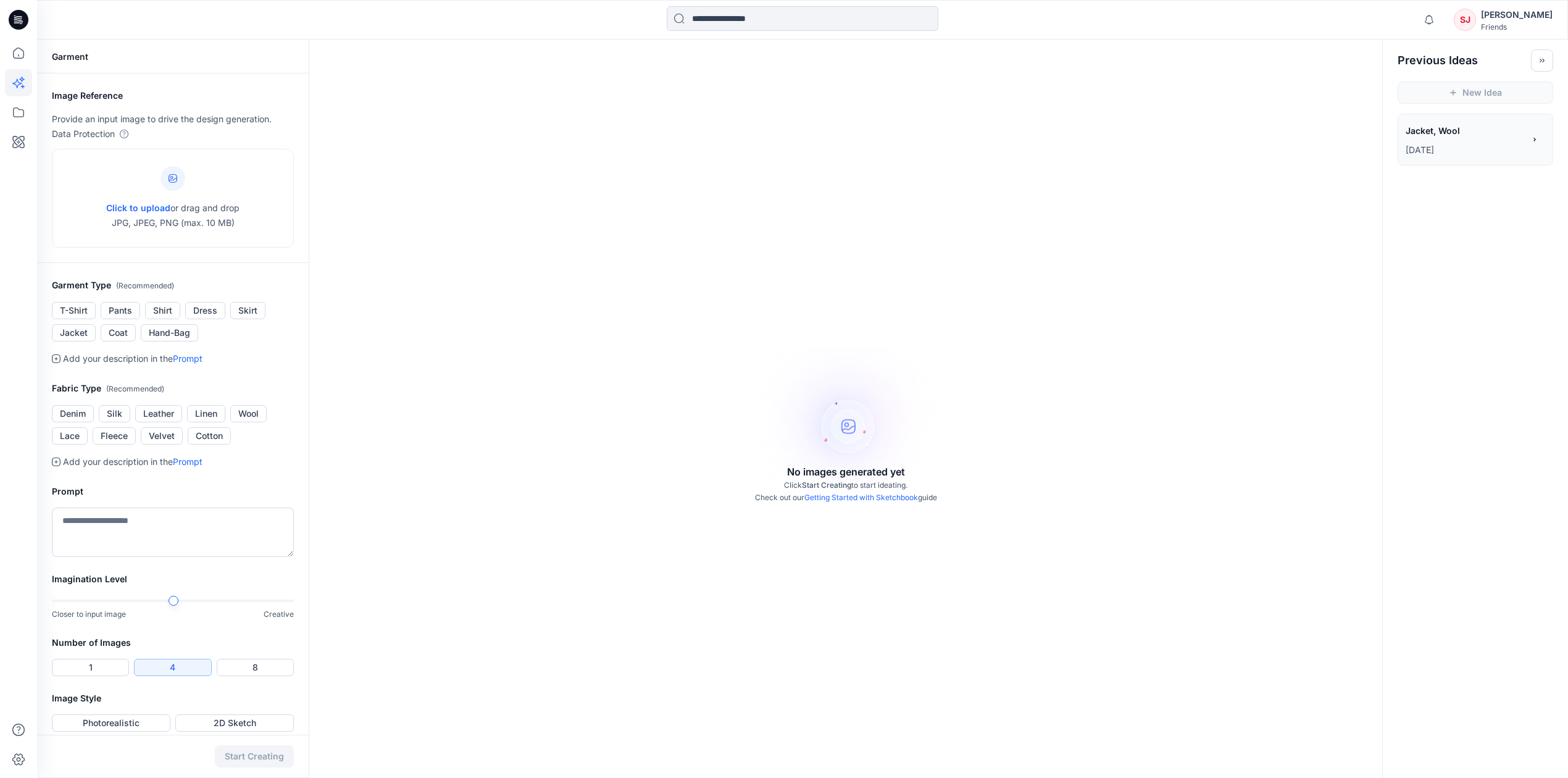
click at [1185, 129] on span "Jacket, Wool" at bounding box center [1464, 131] width 117 height 18
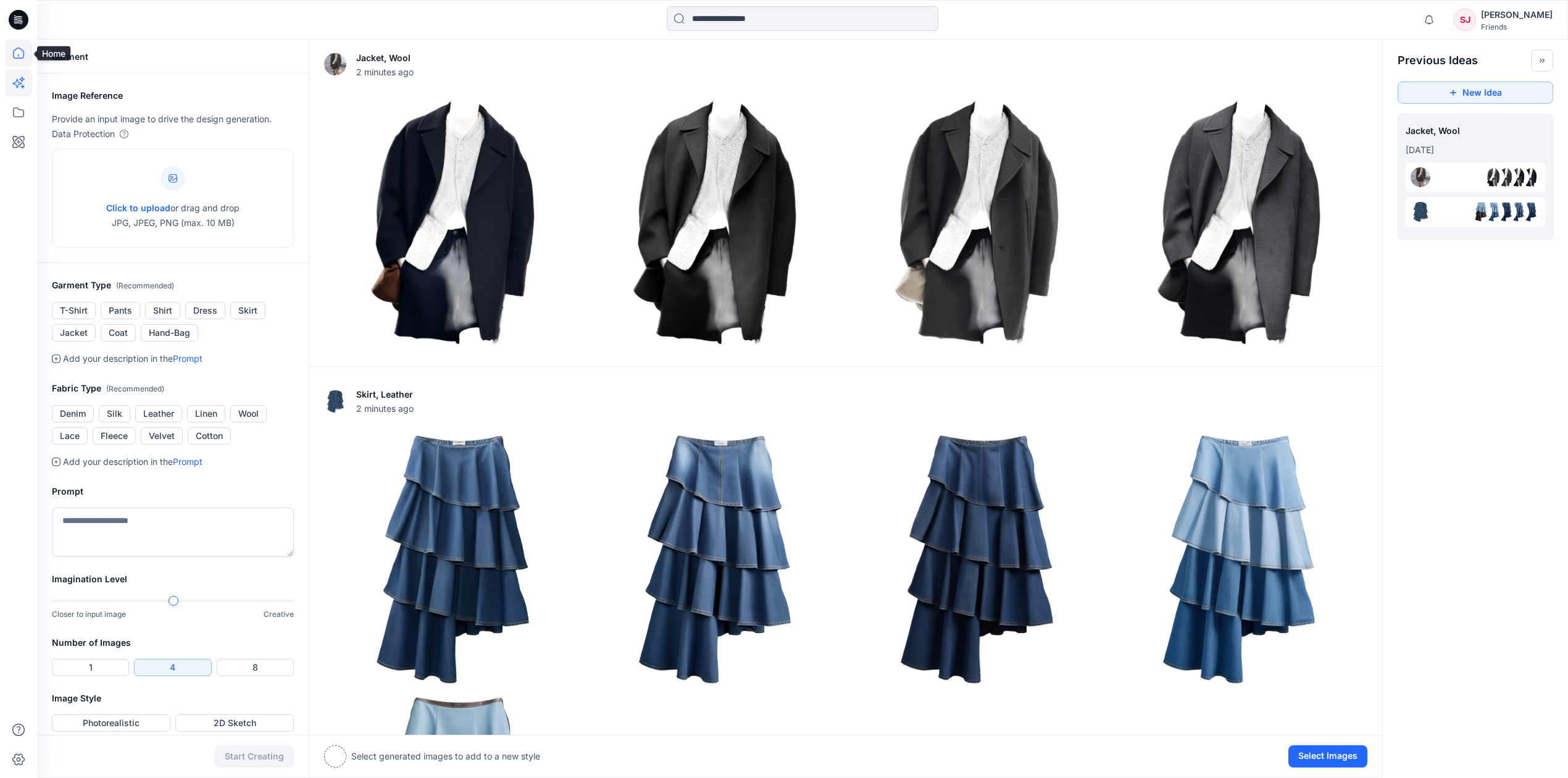
click at [20, 52] on icon at bounding box center [19, 53] width 27 height 27
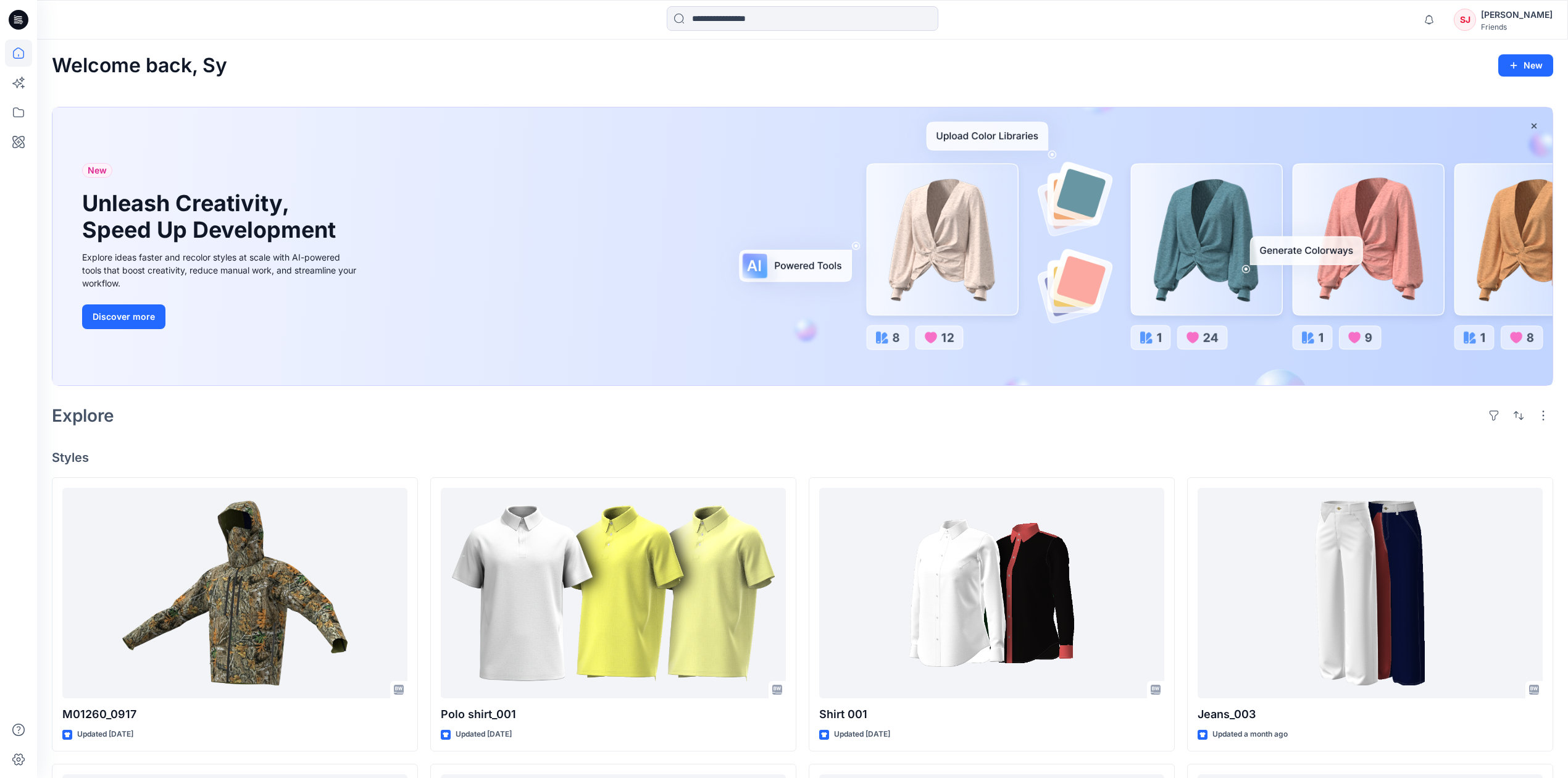
drag, startPoint x: 947, startPoint y: 246, endPoint x: 798, endPoint y: 265, distance: 150.2
drag, startPoint x: 798, startPoint y: 265, endPoint x: 671, endPoint y: 400, distance: 185.3
click at [671, 400] on div "Explore" at bounding box center [803, 415] width 1501 height 30
click at [151, 312] on button "Discover more" at bounding box center [123, 316] width 83 height 25
click at [772, 274] on div "New Unleash Creativity, Speed Up Development Explore ideas faster and recolor s…" at bounding box center [803, 246] width 1501 height 278
